Goal: Task Accomplishment & Management: Manage account settings

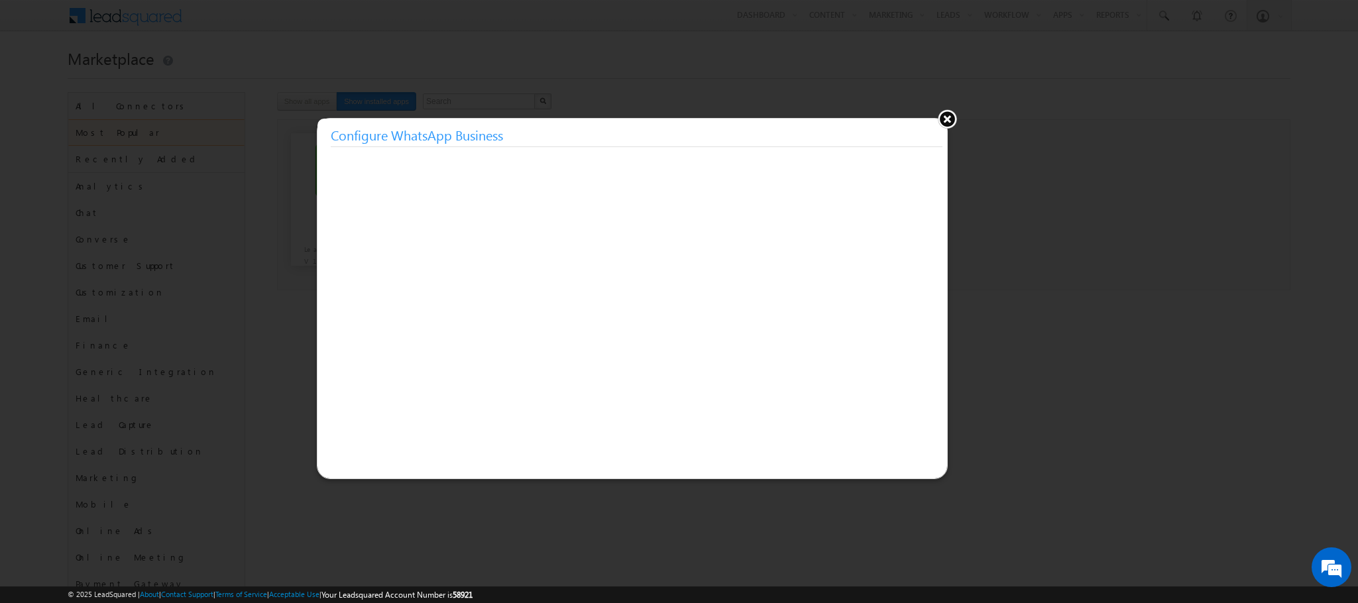
click at [943, 117] on button at bounding box center [947, 119] width 20 height 20
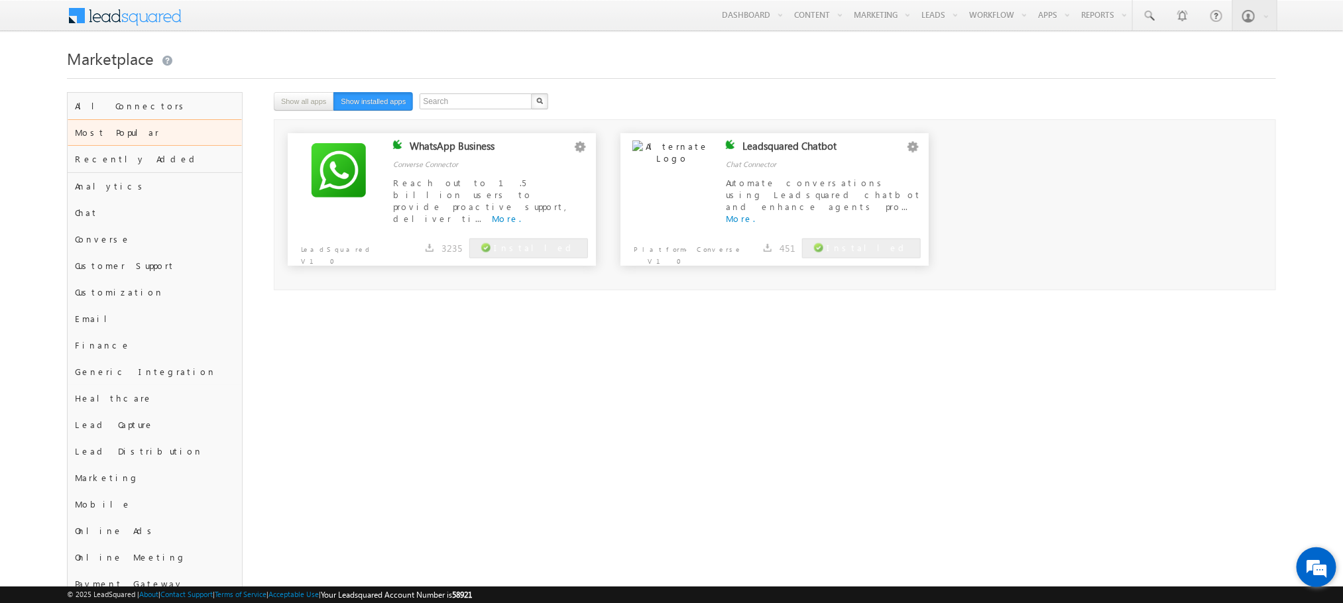
click at [1323, 577] on em at bounding box center [1317, 568] width 36 height 36
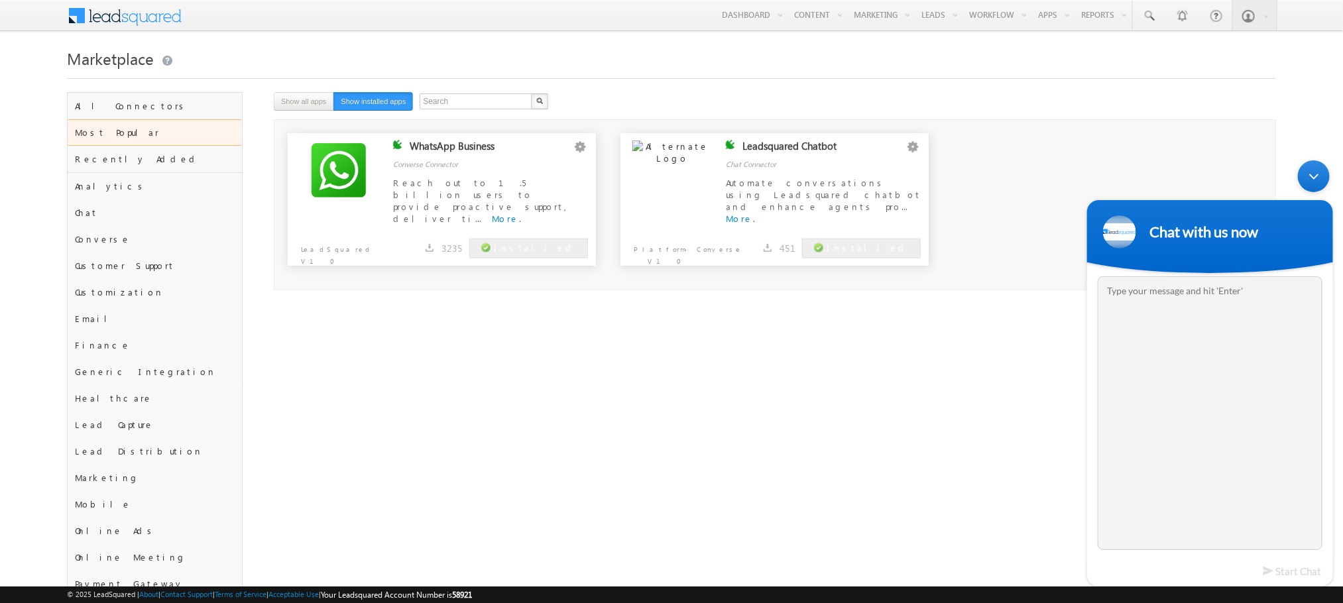
click at [1219, 301] on textarea "Type your message and hit 'Enter'" at bounding box center [1209, 413] width 225 height 274
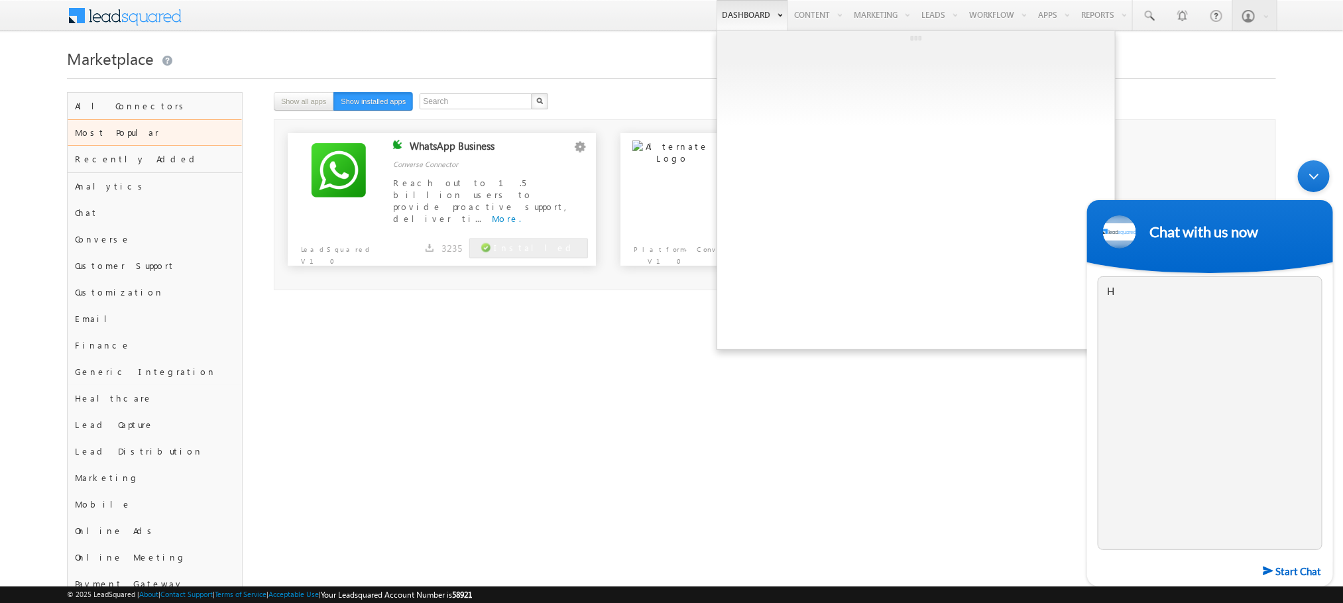
type textarea "H"
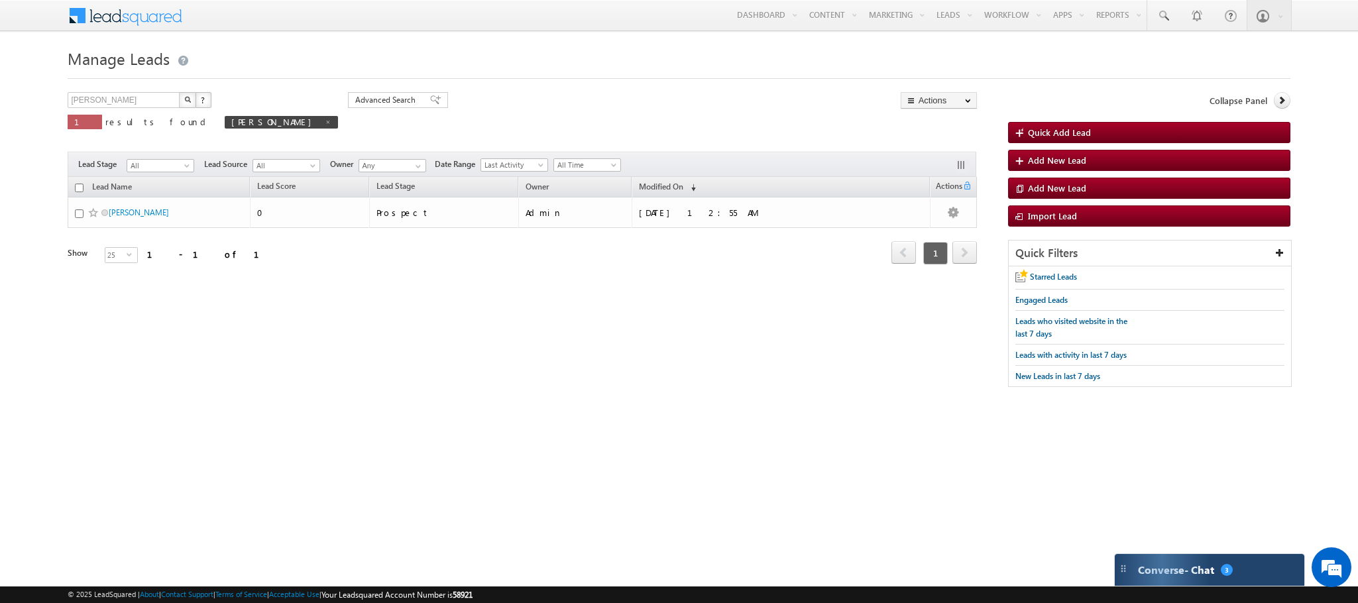
click at [1148, 564] on span "Converse - Chat" at bounding box center [1176, 570] width 76 height 12
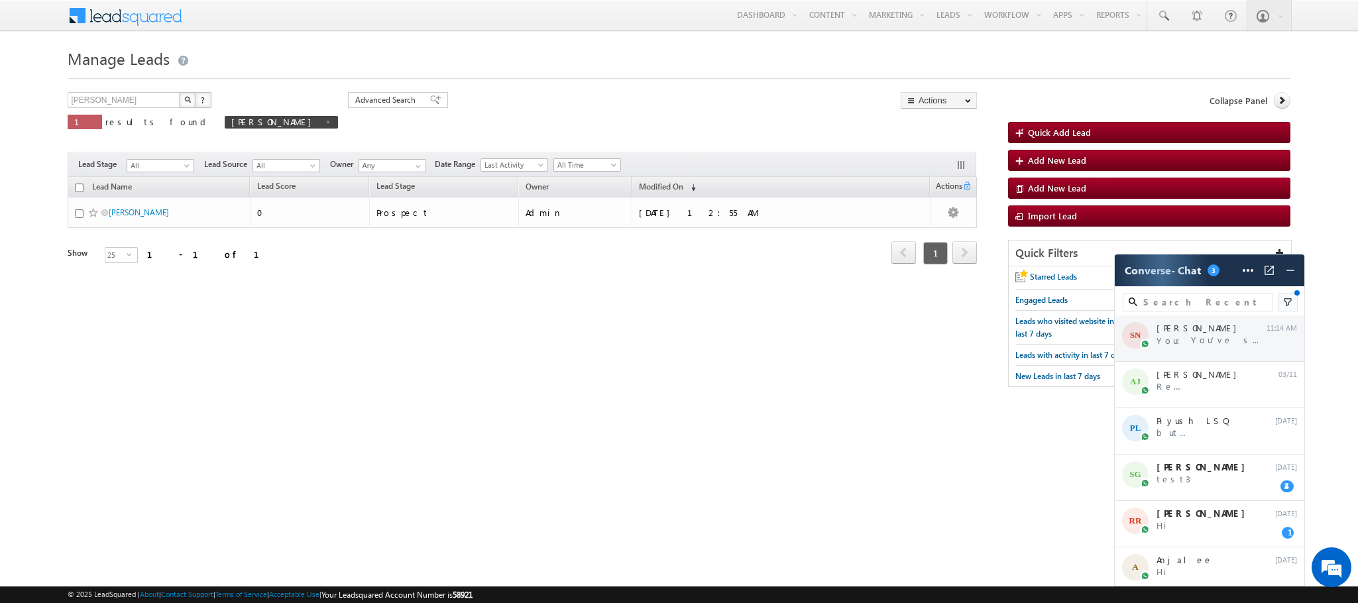
click at [1202, 344] on div "SN Salman NASIR You: You’ve seen our ads, now it’s time for t... 11:14 AM" at bounding box center [1210, 339] width 190 height 46
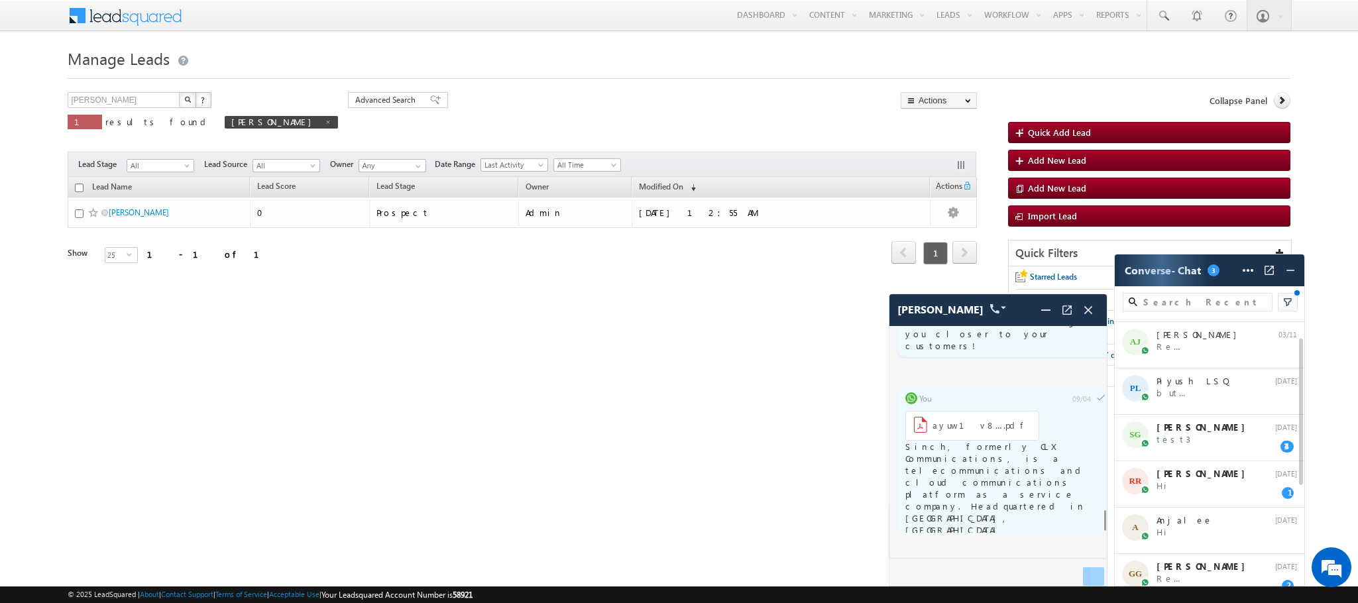
scroll to position [80, 0]
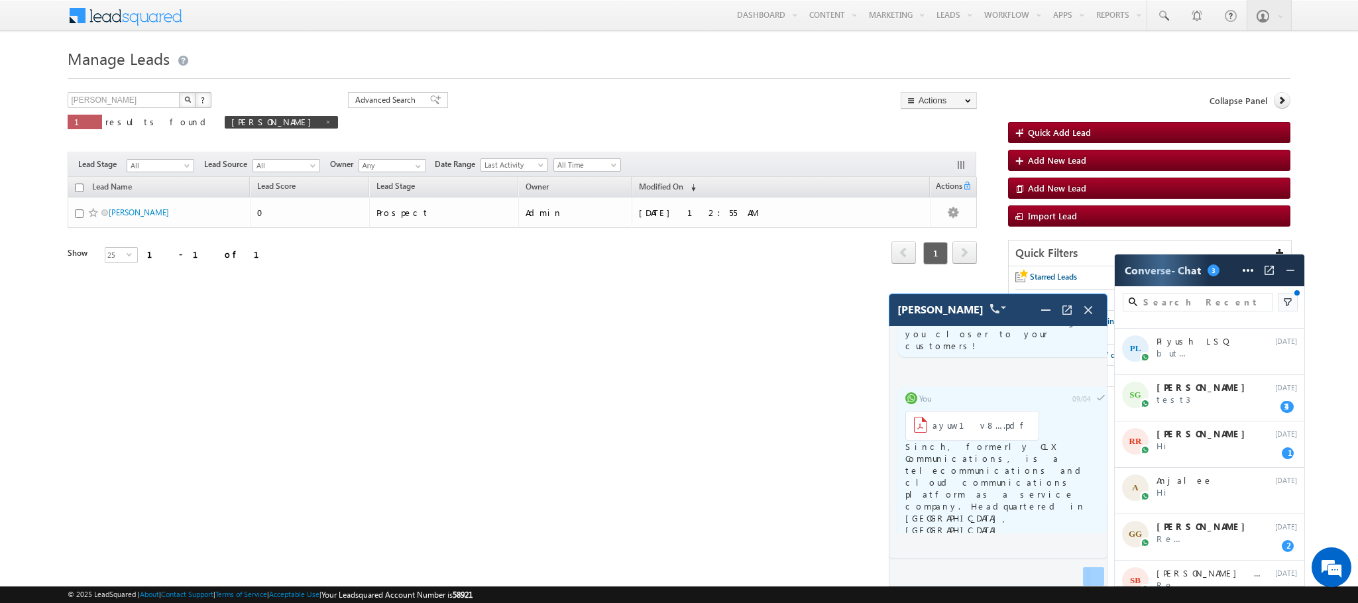
click at [990, 309] on img at bounding box center [998, 308] width 16 height 9
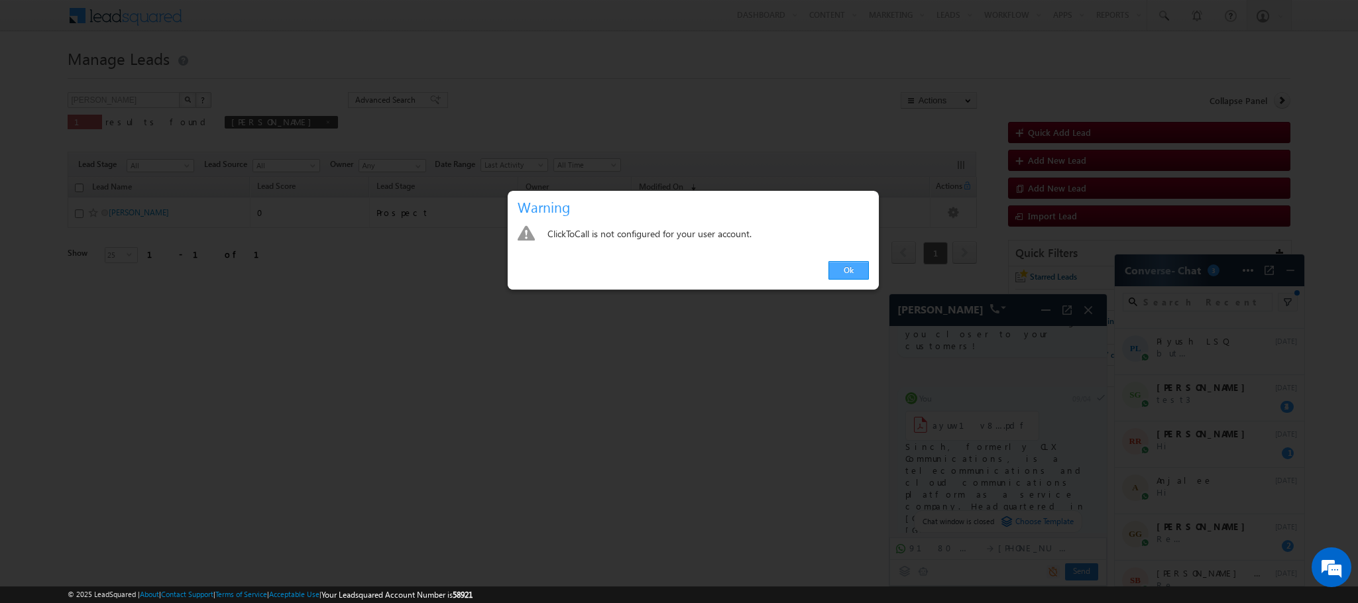
click at [863, 261] on link "Ok" at bounding box center [849, 270] width 40 height 19
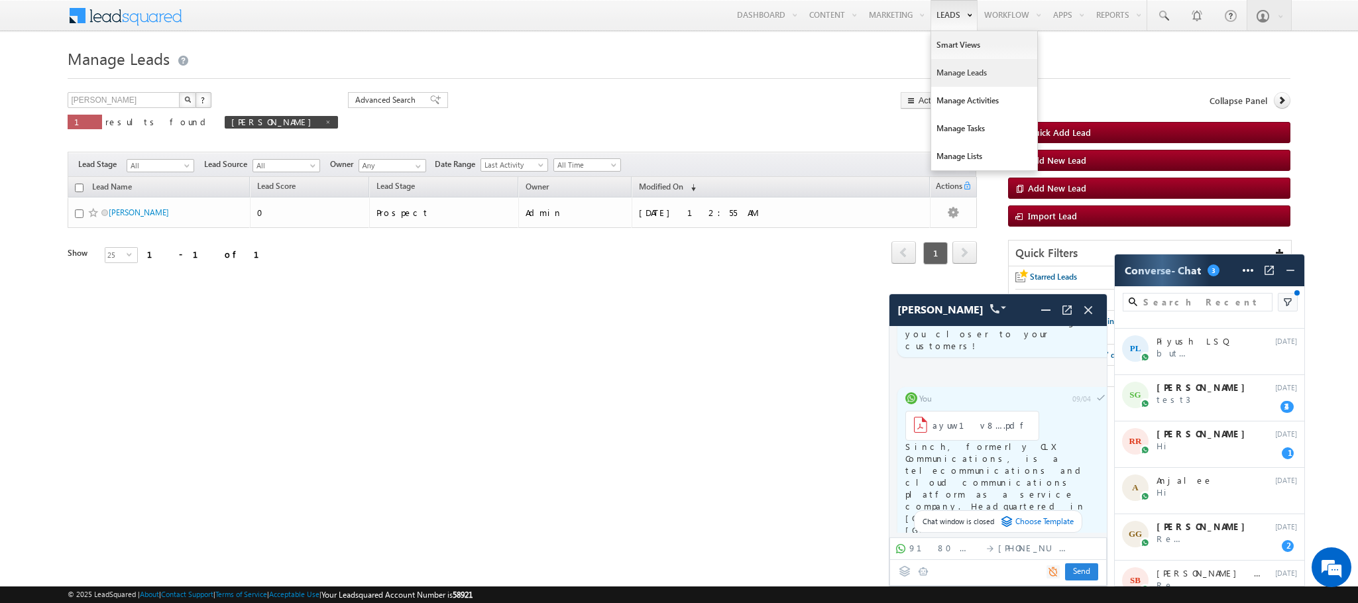
click at [939, 74] on link "Manage Leads" at bounding box center [984, 73] width 106 height 28
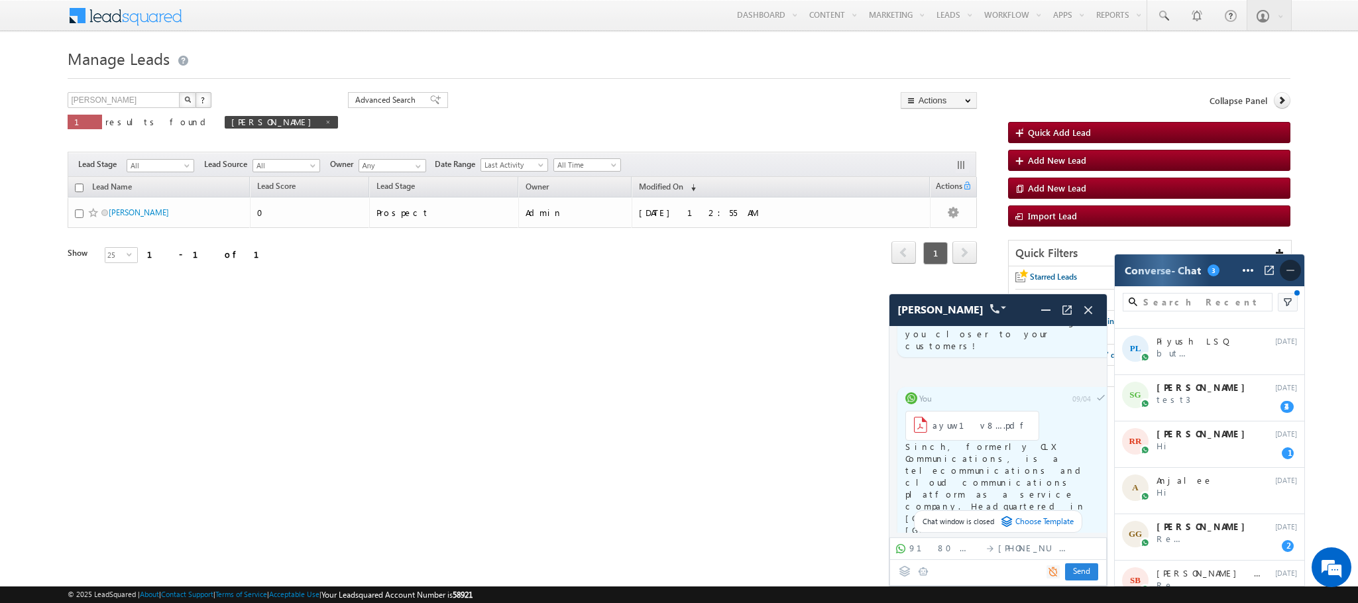
click at [1297, 271] on img at bounding box center [1290, 270] width 13 height 13
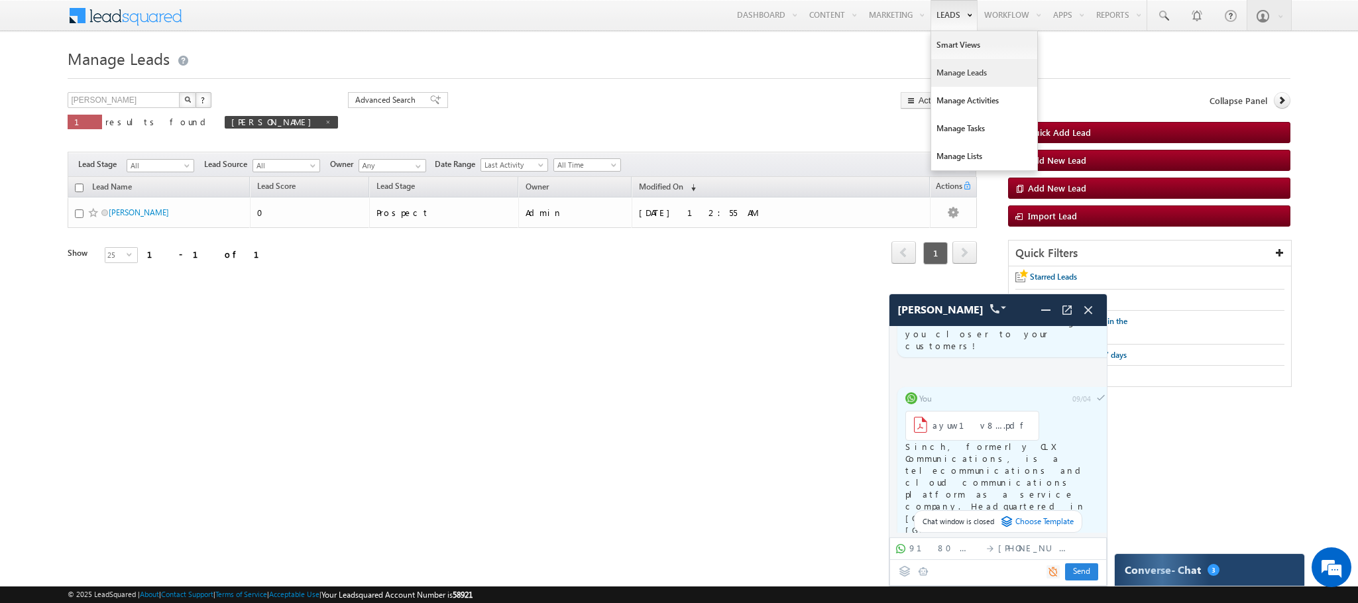
click at [937, 76] on link "Manage Leads" at bounding box center [984, 73] width 106 height 28
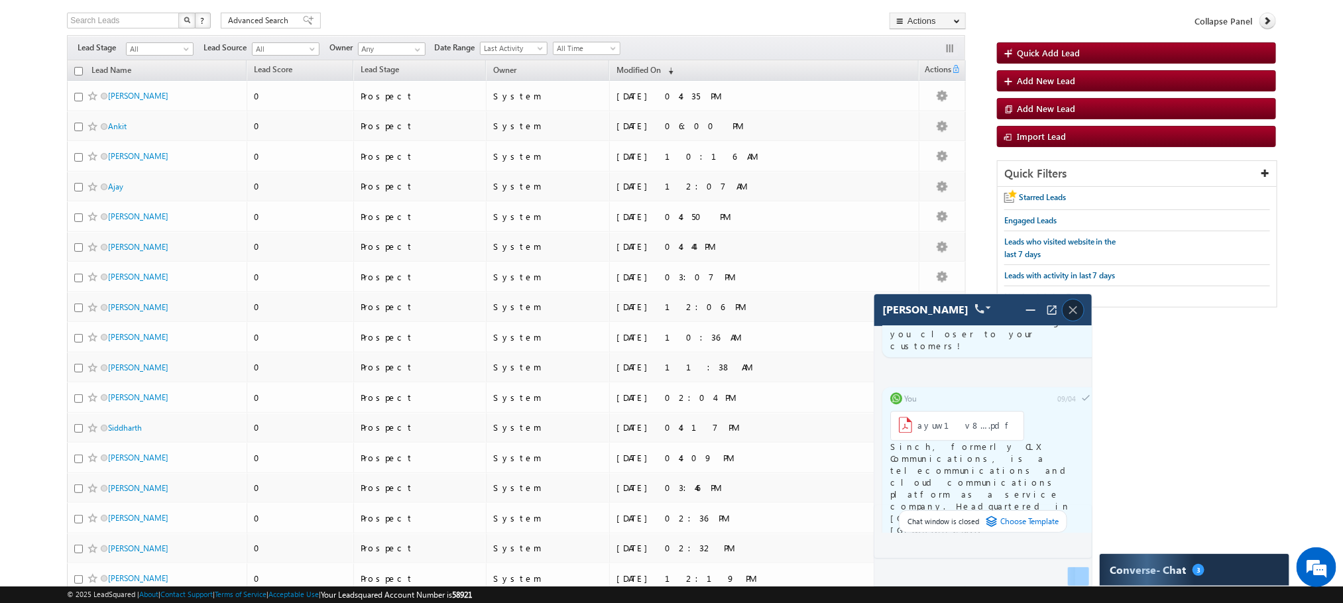
click at [1068, 305] on img at bounding box center [1073, 310] width 15 height 15
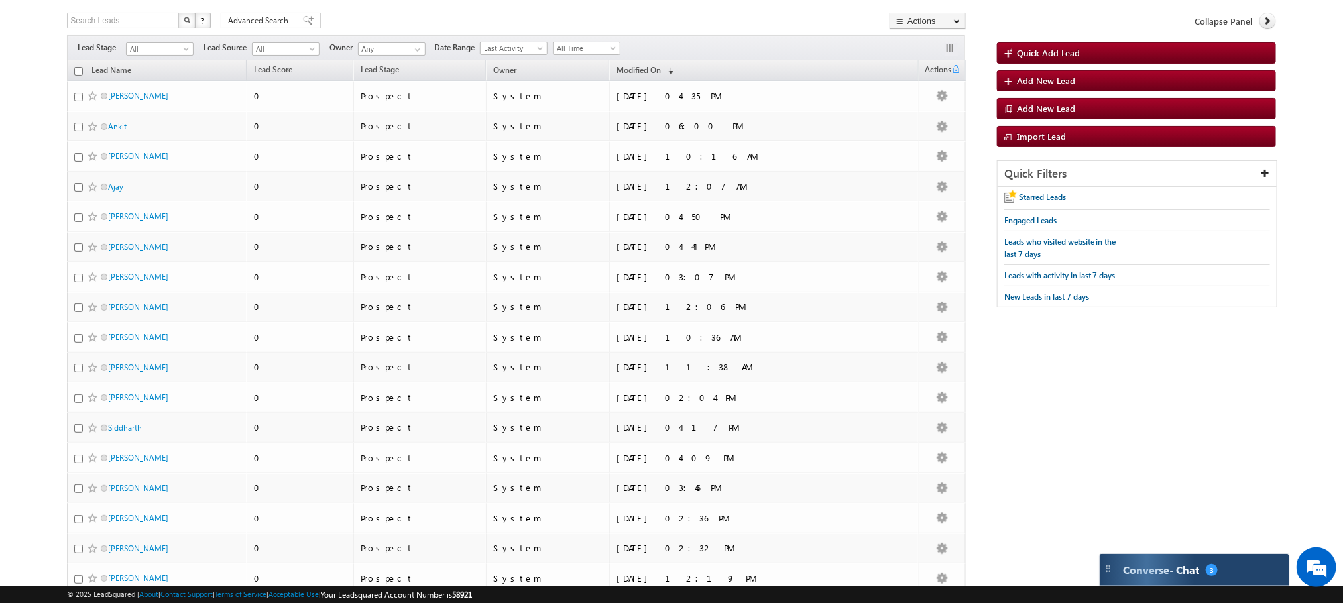
click at [1158, 569] on div "Converse - Chat 3" at bounding box center [1195, 570] width 190 height 32
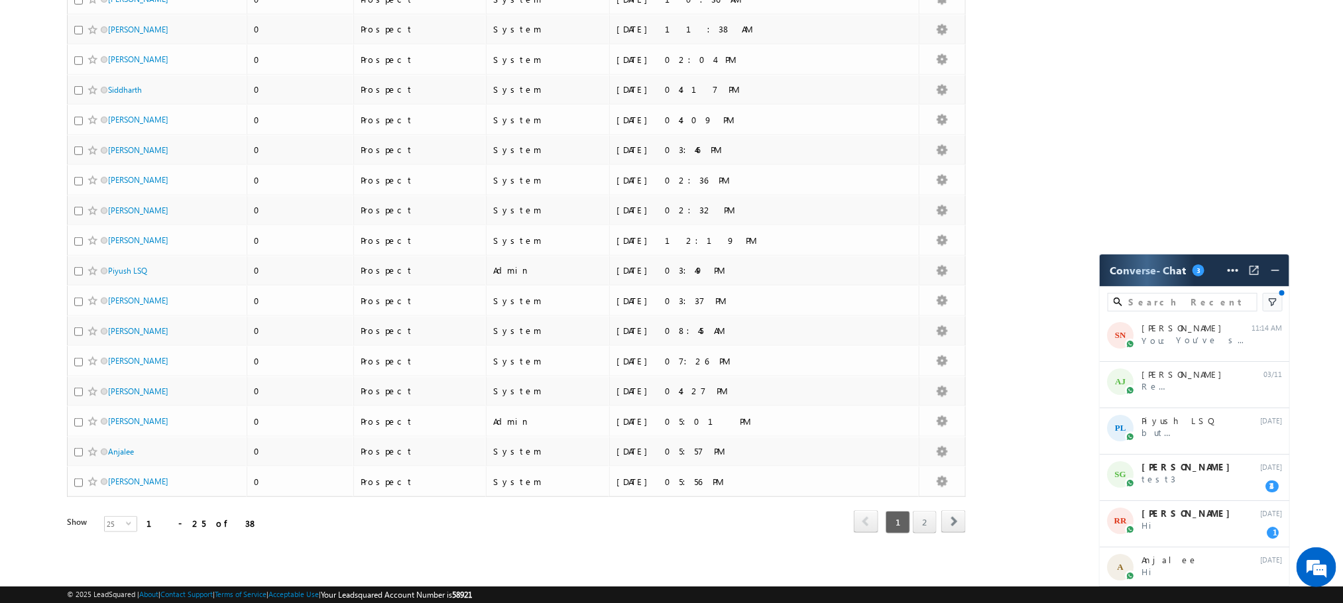
scroll to position [438, 0]
click at [933, 524] on link "2" at bounding box center [925, 522] width 24 height 23
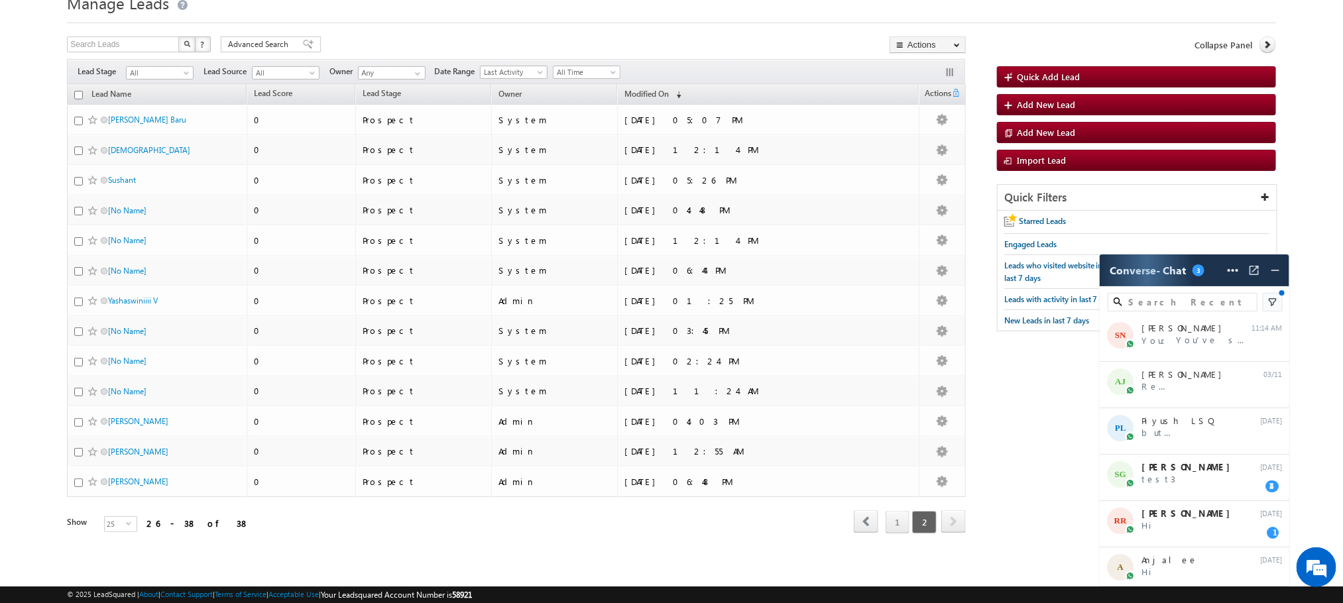
scroll to position [0, 0]
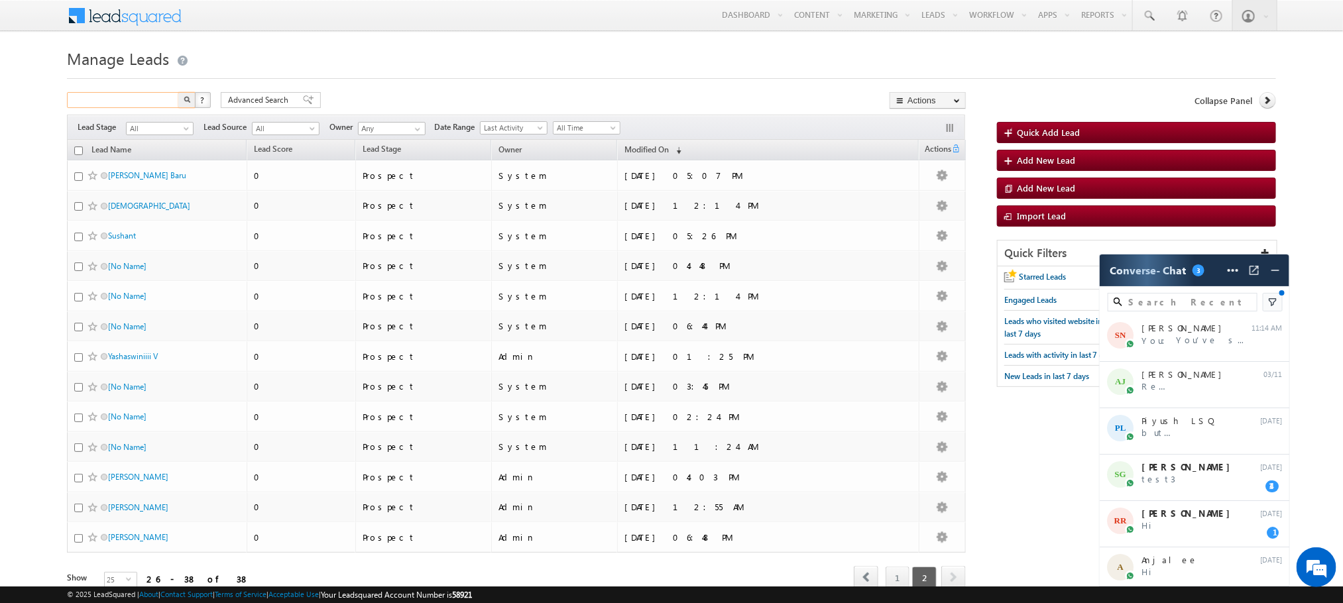
click at [140, 103] on input "text" at bounding box center [123, 100] width 113 height 16
type input "[PERSON_NAME]"
click at [255, 95] on span "Advanced Search" at bounding box center [260, 100] width 64 height 12
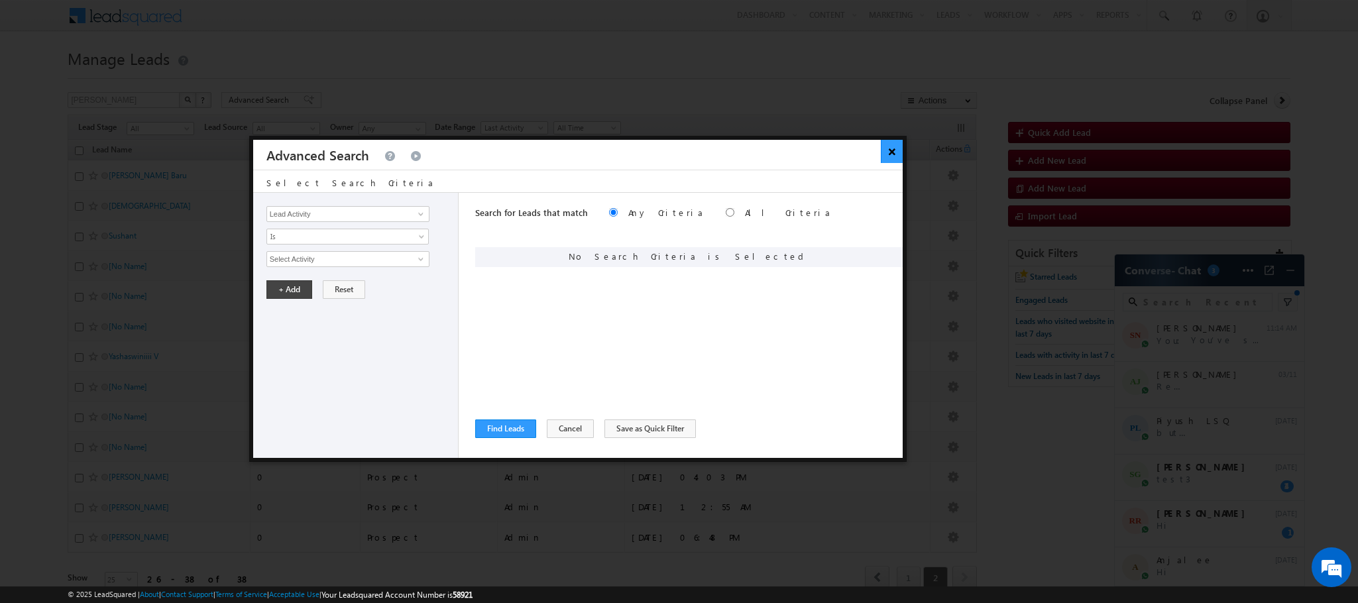
click at [891, 155] on button "×" at bounding box center [892, 151] width 22 height 23
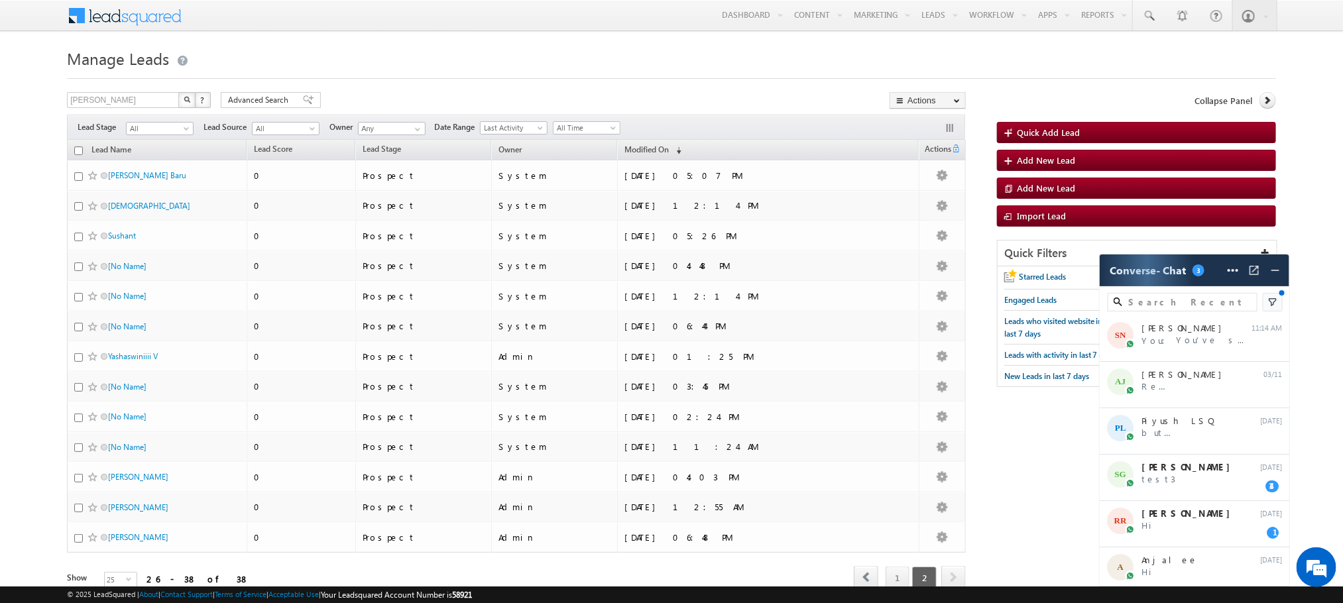
scroll to position [68, 0]
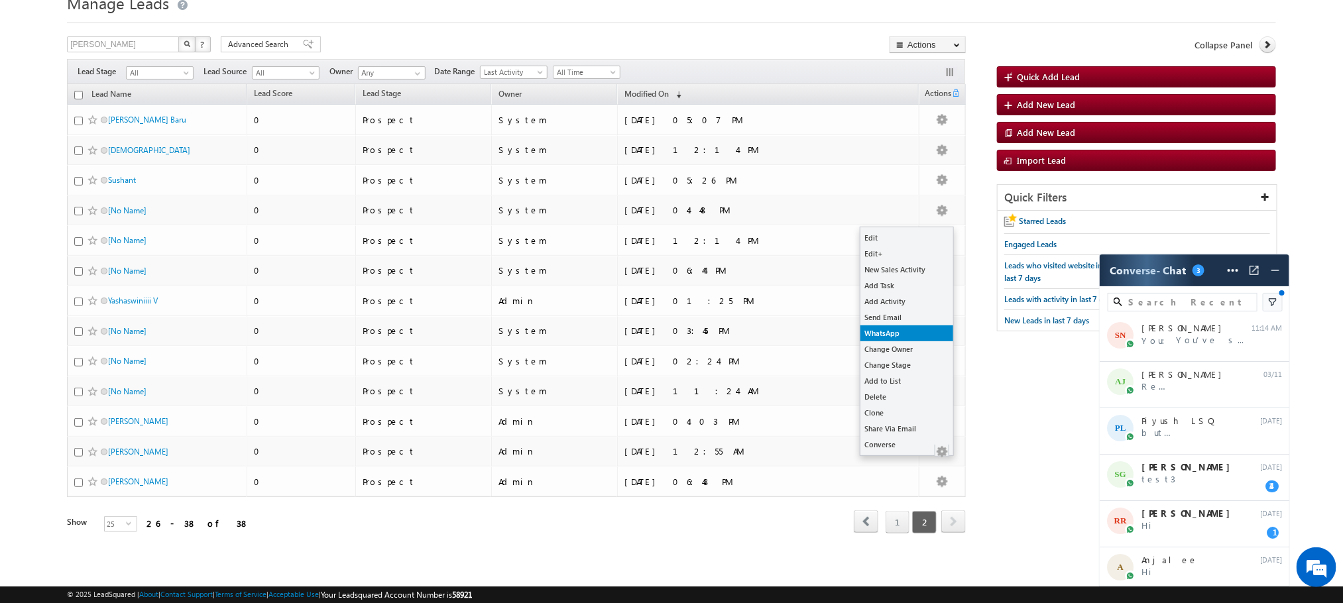
click at [894, 326] on link "WhatsApp" at bounding box center [907, 334] width 93 height 16
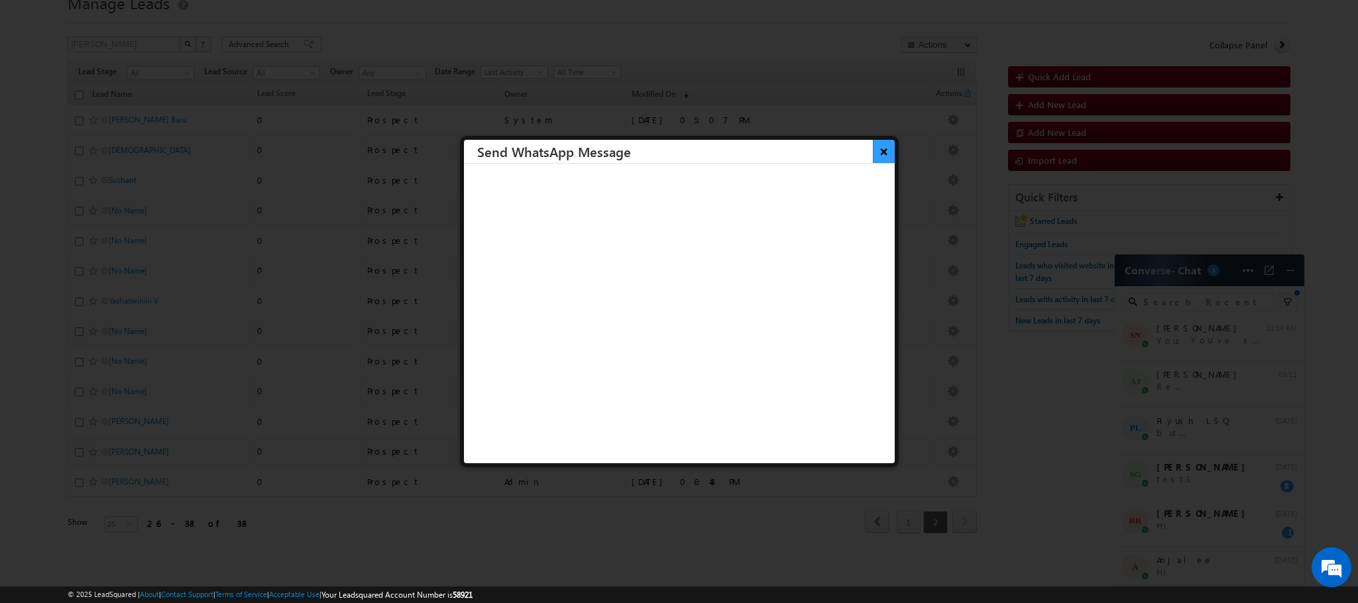
click at [873, 150] on button "×" at bounding box center [884, 151] width 22 height 23
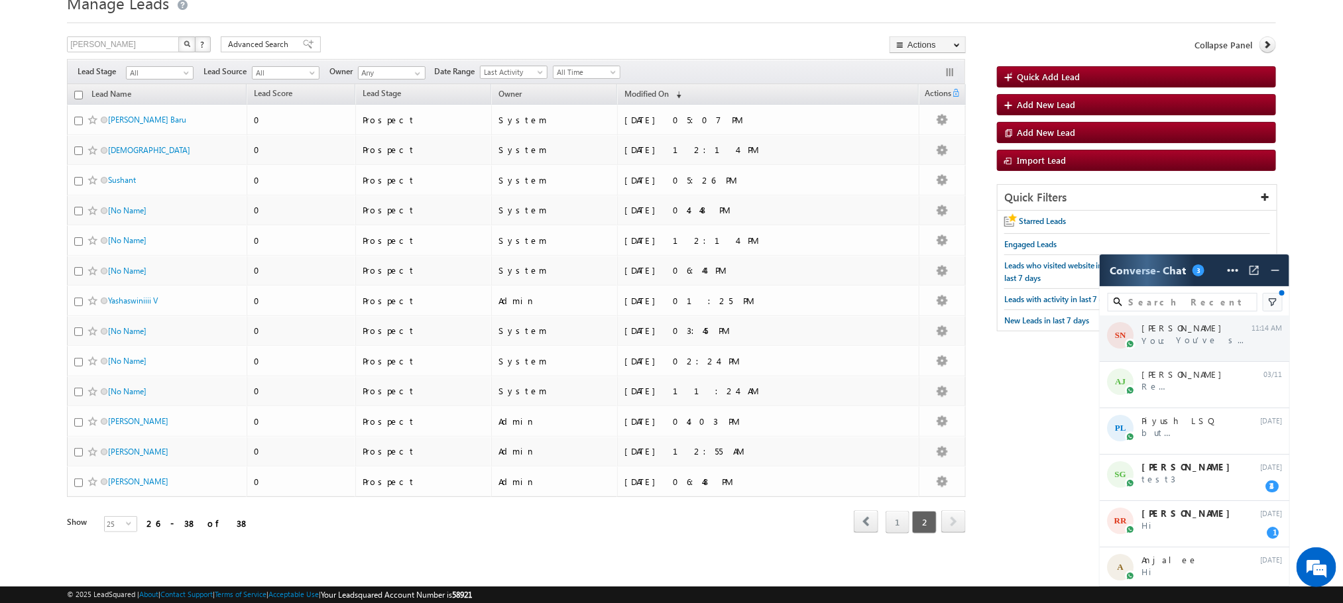
click at [1245, 343] on div "SN [PERSON_NAME] You: You’ve seen our ads, now it’s time for t... 11:14 AM" at bounding box center [1195, 339] width 190 height 46
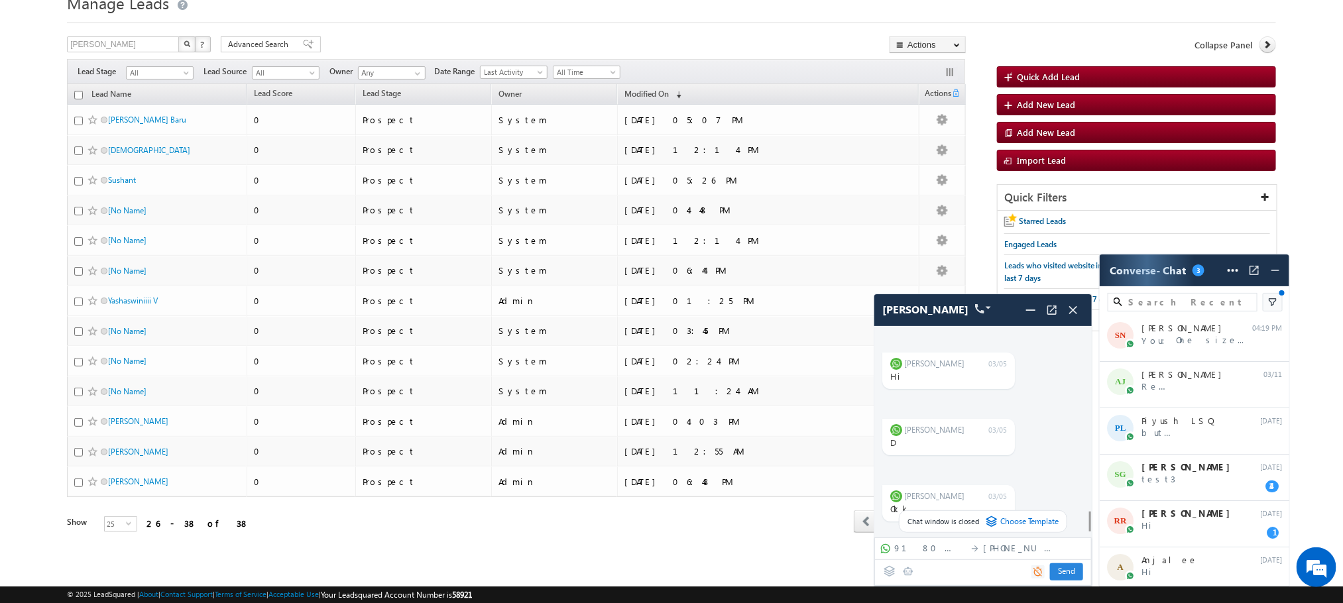
scroll to position [4649, 0]
